Goal: Task Accomplishment & Management: Use online tool/utility

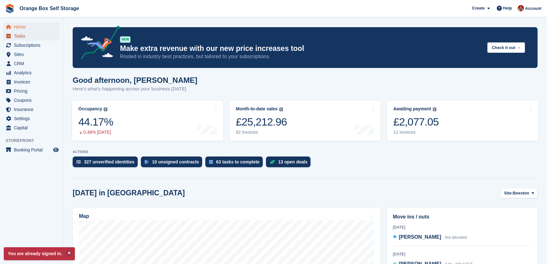
click at [17, 34] on span "Tasks" at bounding box center [33, 36] width 38 height 9
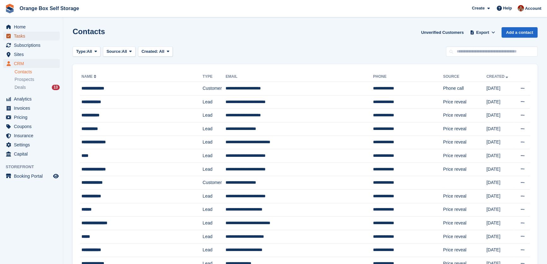
click at [22, 35] on span "Tasks" at bounding box center [33, 36] width 38 height 9
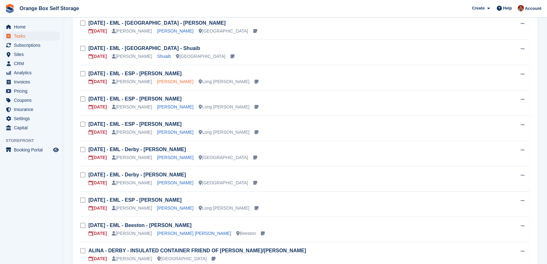
scroll to position [86, 0]
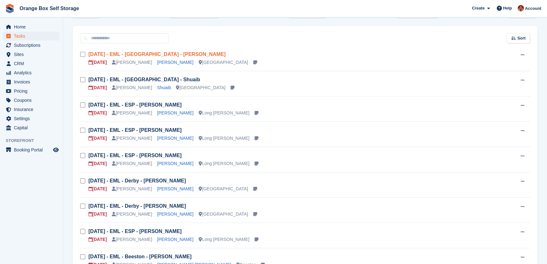
click at [160, 53] on link "Mon 06/10 - EML - Derby - Bethany Ashmore" at bounding box center [156, 53] width 137 height 5
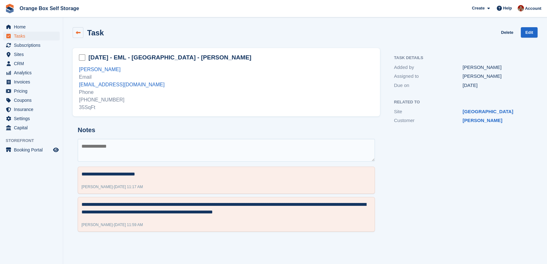
click at [78, 33] on icon at bounding box center [78, 32] width 5 height 5
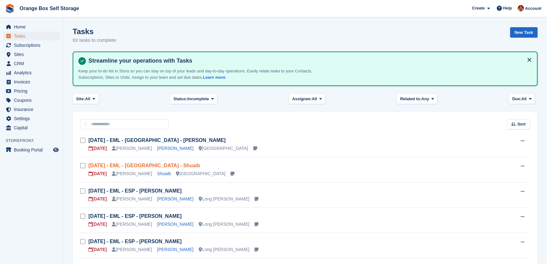
click at [140, 164] on link "Sun 05/10 - EML - Derby - Shuaib" at bounding box center [144, 165] width 112 height 5
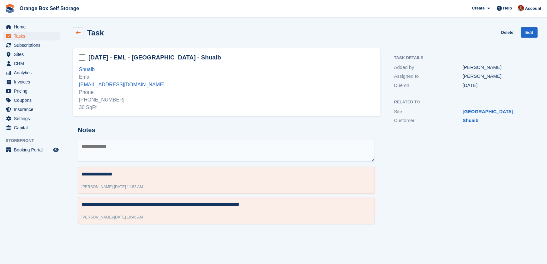
click at [76, 31] on icon at bounding box center [78, 32] width 5 height 5
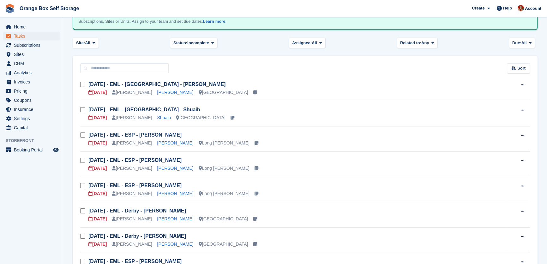
scroll to position [57, 0]
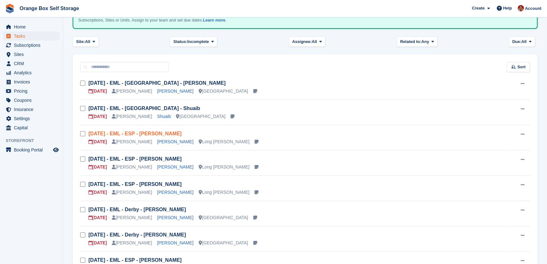
click at [160, 133] on link "Sun 05/10 - EML - ESP - Siobhan Stammers" at bounding box center [134, 133] width 93 height 5
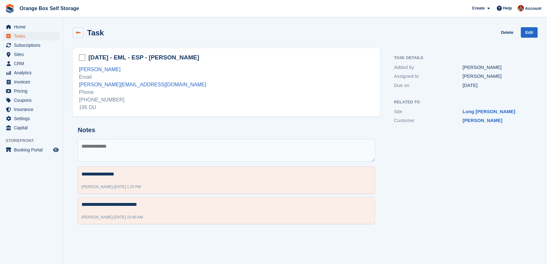
click at [81, 35] on link at bounding box center [78, 32] width 11 height 11
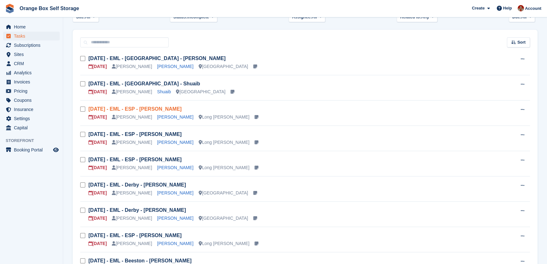
scroll to position [86, 0]
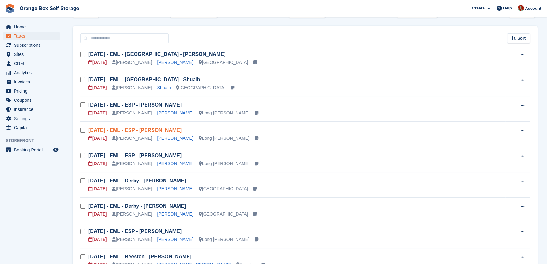
click at [164, 129] on link "Mon 06/10 - EML - ESP - Paul Burgon" at bounding box center [134, 129] width 93 height 5
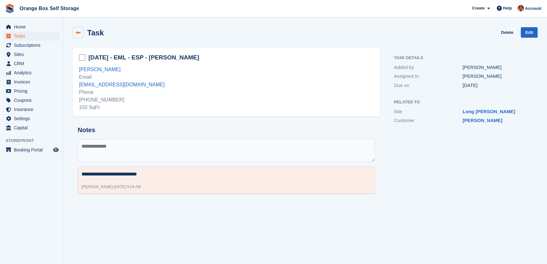
click at [79, 32] on icon at bounding box center [78, 32] width 5 height 5
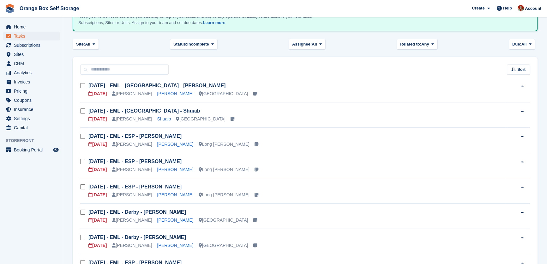
scroll to position [86, 0]
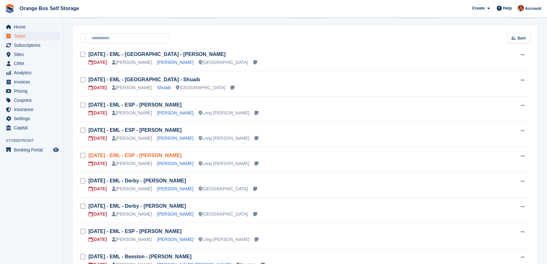
click at [153, 158] on link "Sun 07/08 - EML - ESP - Ian Ashford" at bounding box center [134, 155] width 93 height 5
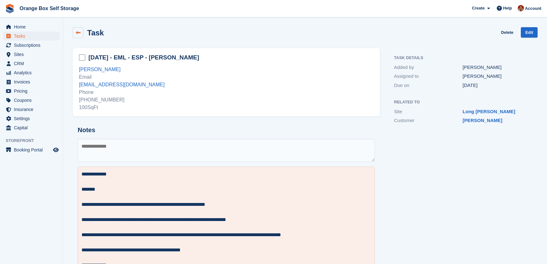
click at [76, 33] on icon at bounding box center [78, 32] width 5 height 5
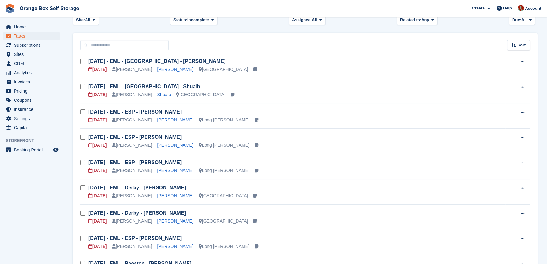
scroll to position [86, 0]
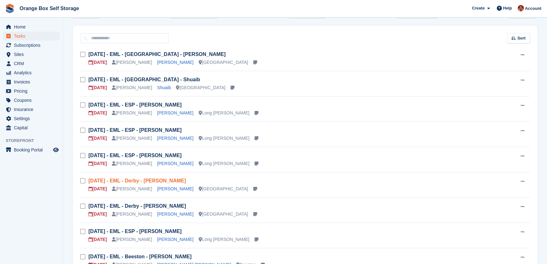
click at [159, 178] on link "Mon 06/10 - EML - Derby - Michael Ball" at bounding box center [137, 180] width 98 height 5
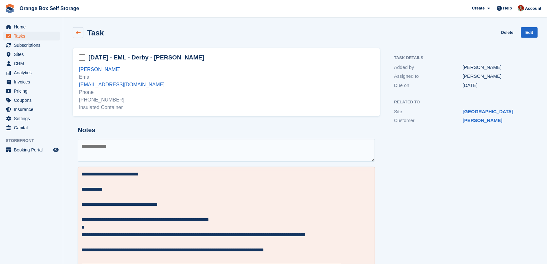
click at [81, 35] on link at bounding box center [78, 32] width 11 height 11
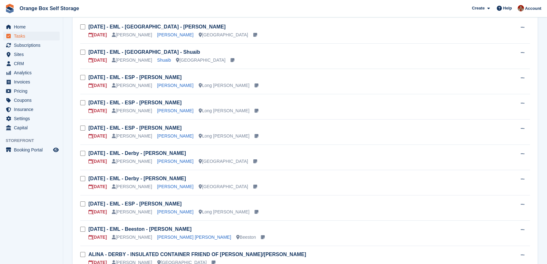
scroll to position [143, 0]
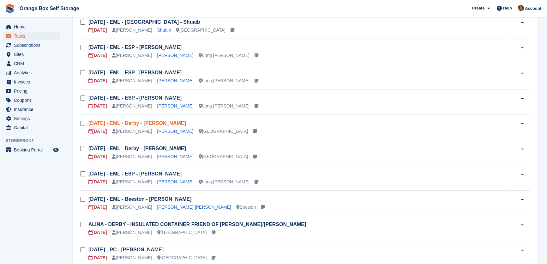
click at [162, 123] on link "Mon 06/10 - EML - Derby - Michael Ball" at bounding box center [137, 122] width 98 height 5
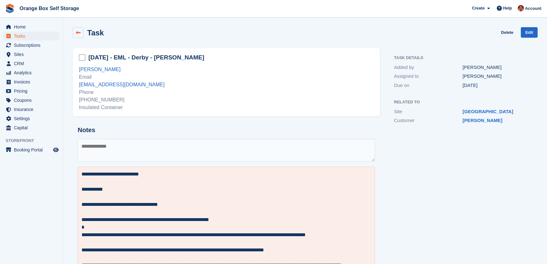
click at [81, 31] on link at bounding box center [78, 32] width 11 height 11
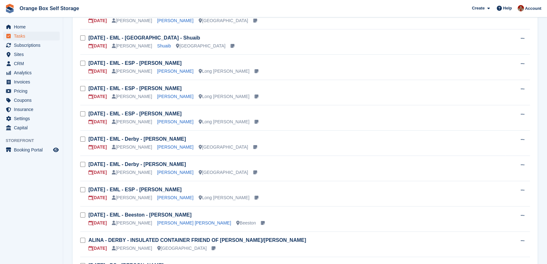
scroll to position [143, 0]
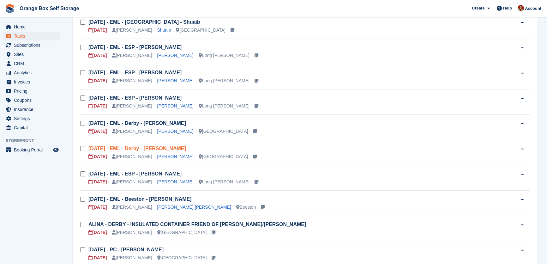
click at [135, 148] on link "Sun 05/10 - EML - Derby - Adam Simpson" at bounding box center [137, 148] width 98 height 5
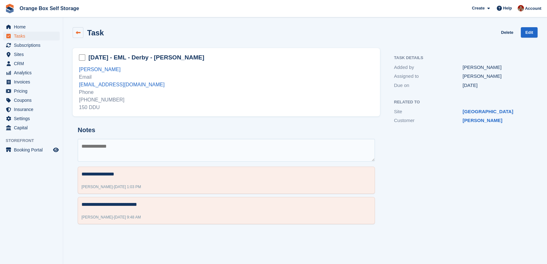
click at [76, 34] on icon at bounding box center [78, 32] width 5 height 5
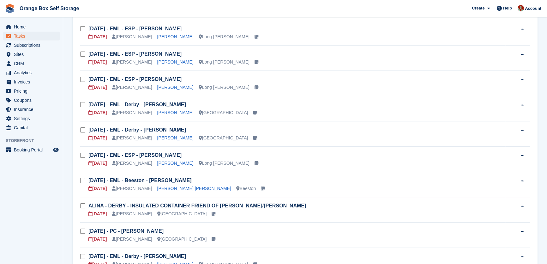
scroll to position [172, 0]
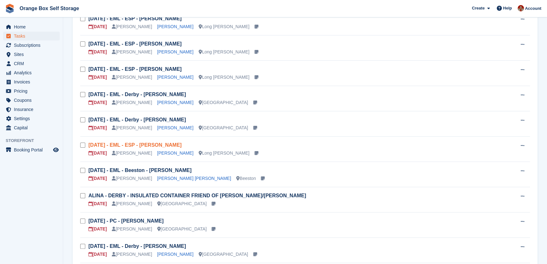
click at [122, 142] on link "Sat 04/10 - EML - ESP - Lucy Valentine" at bounding box center [134, 144] width 93 height 5
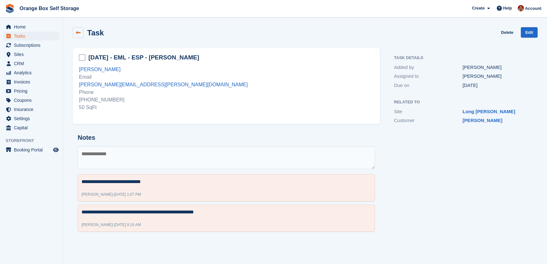
click at [76, 30] on icon at bounding box center [78, 32] width 5 height 5
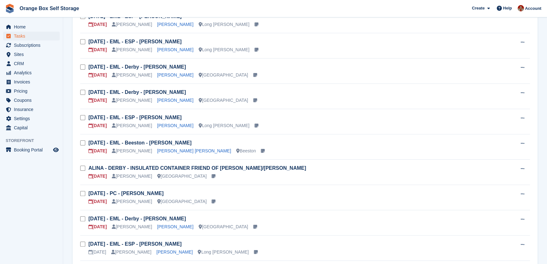
scroll to position [201, 0]
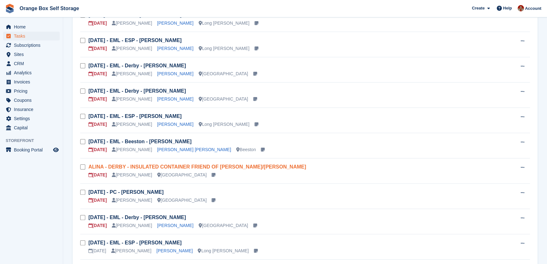
click at [174, 167] on link "ALINA - DERBY - INSULATED CONTAINER FRIEND OF SIMON/DIANE" at bounding box center [197, 166] width 218 height 5
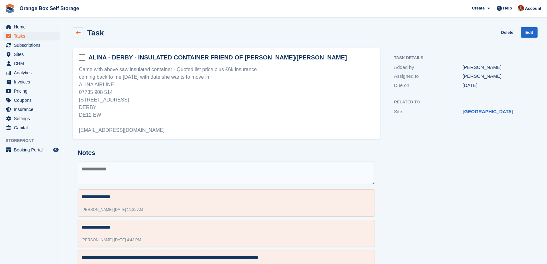
click at [75, 32] on link at bounding box center [78, 32] width 11 height 11
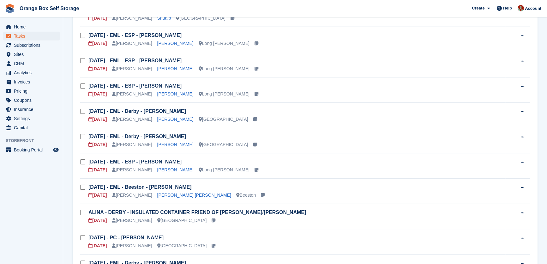
scroll to position [172, 0]
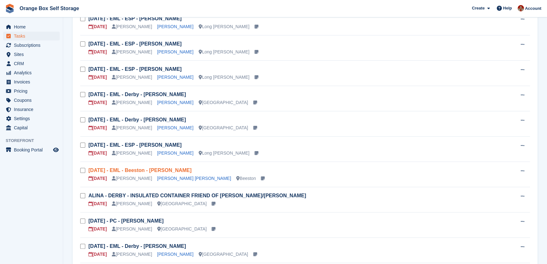
click at [145, 171] on link "Tue 30/09 - EML - Beeston - Grant Lawless" at bounding box center [139, 169] width 103 height 5
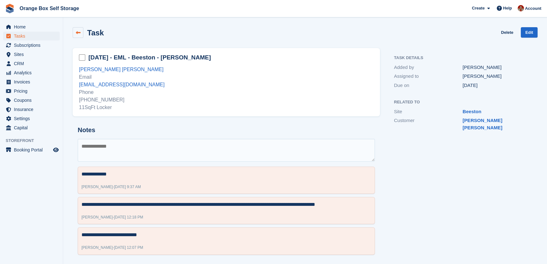
click at [77, 36] on link at bounding box center [78, 32] width 11 height 11
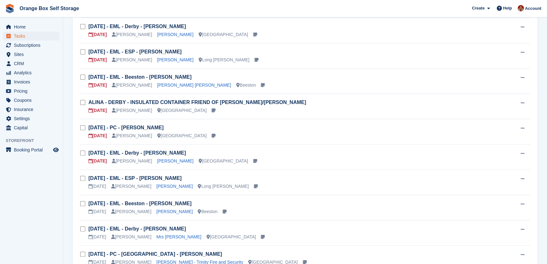
scroll to position [316, 0]
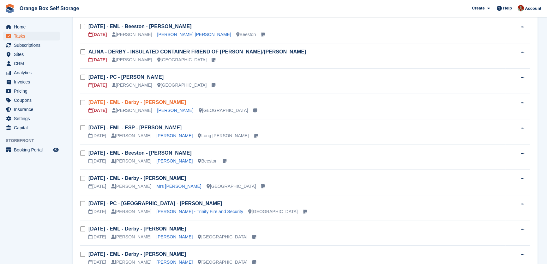
click at [154, 102] on link "Sat 27/09 - EML - Derby - Jonathan Ricketts" at bounding box center [137, 102] width 98 height 5
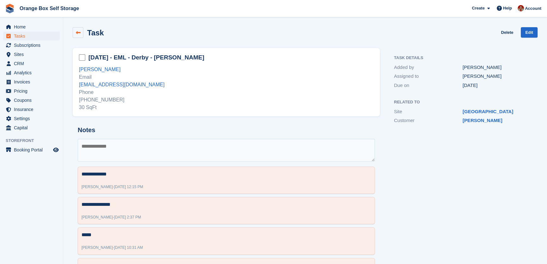
click at [76, 32] on icon at bounding box center [78, 32] width 5 height 5
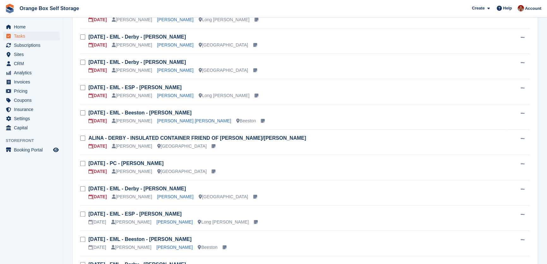
scroll to position [258, 0]
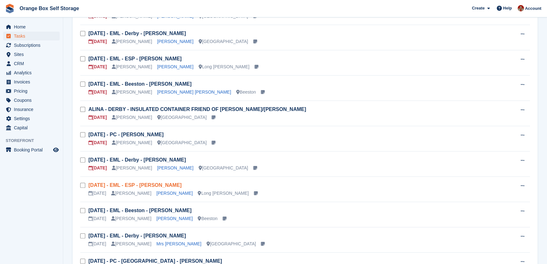
click at [142, 183] on link "Sun 28/09 - EML - ESP - Andy McKinney" at bounding box center [134, 184] width 93 height 5
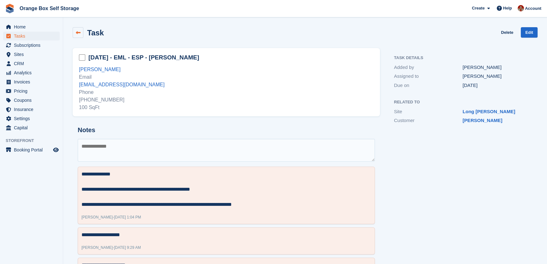
click at [79, 37] on link at bounding box center [78, 32] width 11 height 11
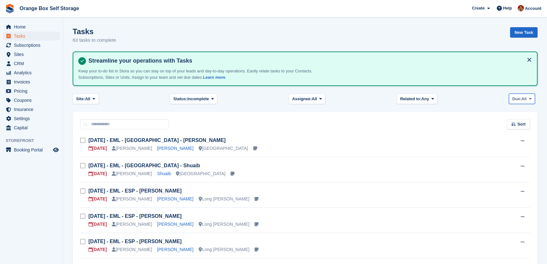
click at [530, 98] on icon at bounding box center [530, 99] width 3 height 4
click at [526, 139] on link "Today" at bounding box center [539, 136] width 55 height 11
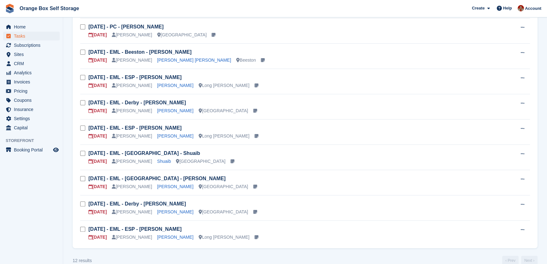
scroll to position [199, 0]
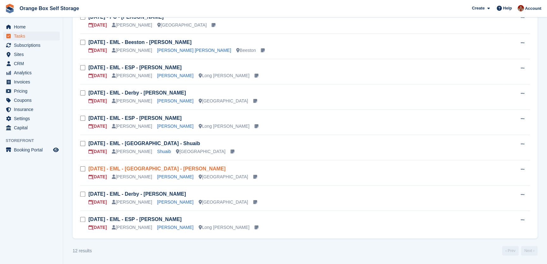
click at [174, 168] on link "Mon 06/10 - EML - Derby - Bethany Ashmore" at bounding box center [156, 168] width 137 height 5
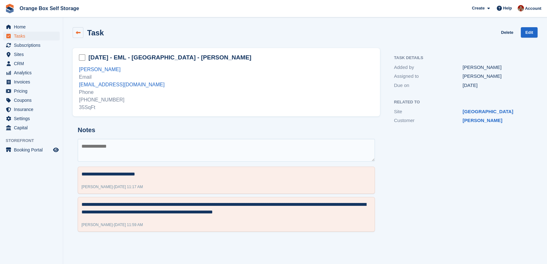
click at [77, 32] on icon at bounding box center [78, 32] width 5 height 5
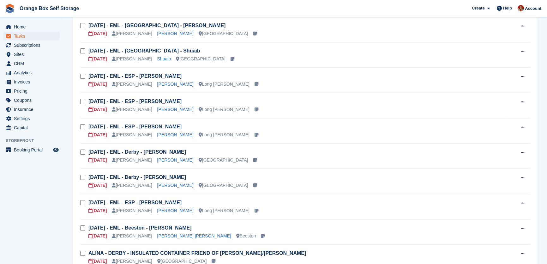
scroll to position [86, 0]
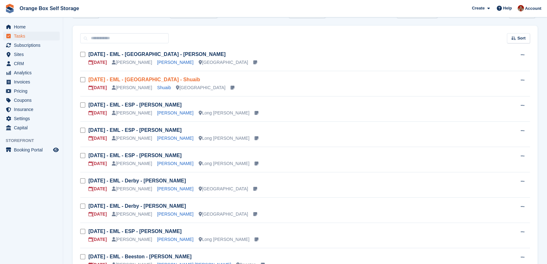
click at [131, 82] on link "Sun 05/10 - EML - Derby - Shuaib" at bounding box center [144, 79] width 112 height 5
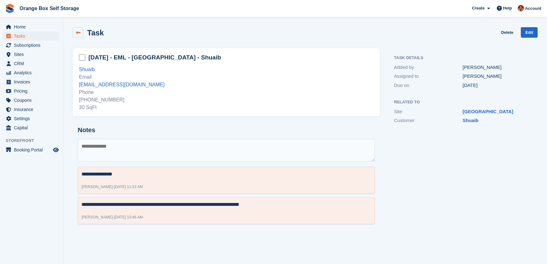
click at [77, 33] on icon at bounding box center [78, 32] width 5 height 5
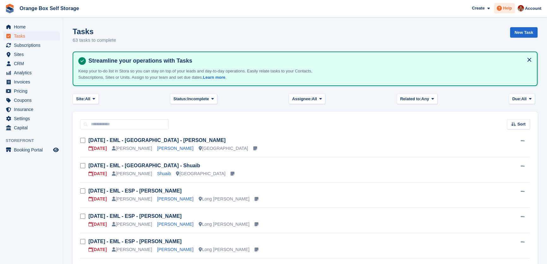
click at [502, 9] on icon at bounding box center [499, 8] width 5 height 5
